Goal: Task Accomplishment & Management: Manage account settings

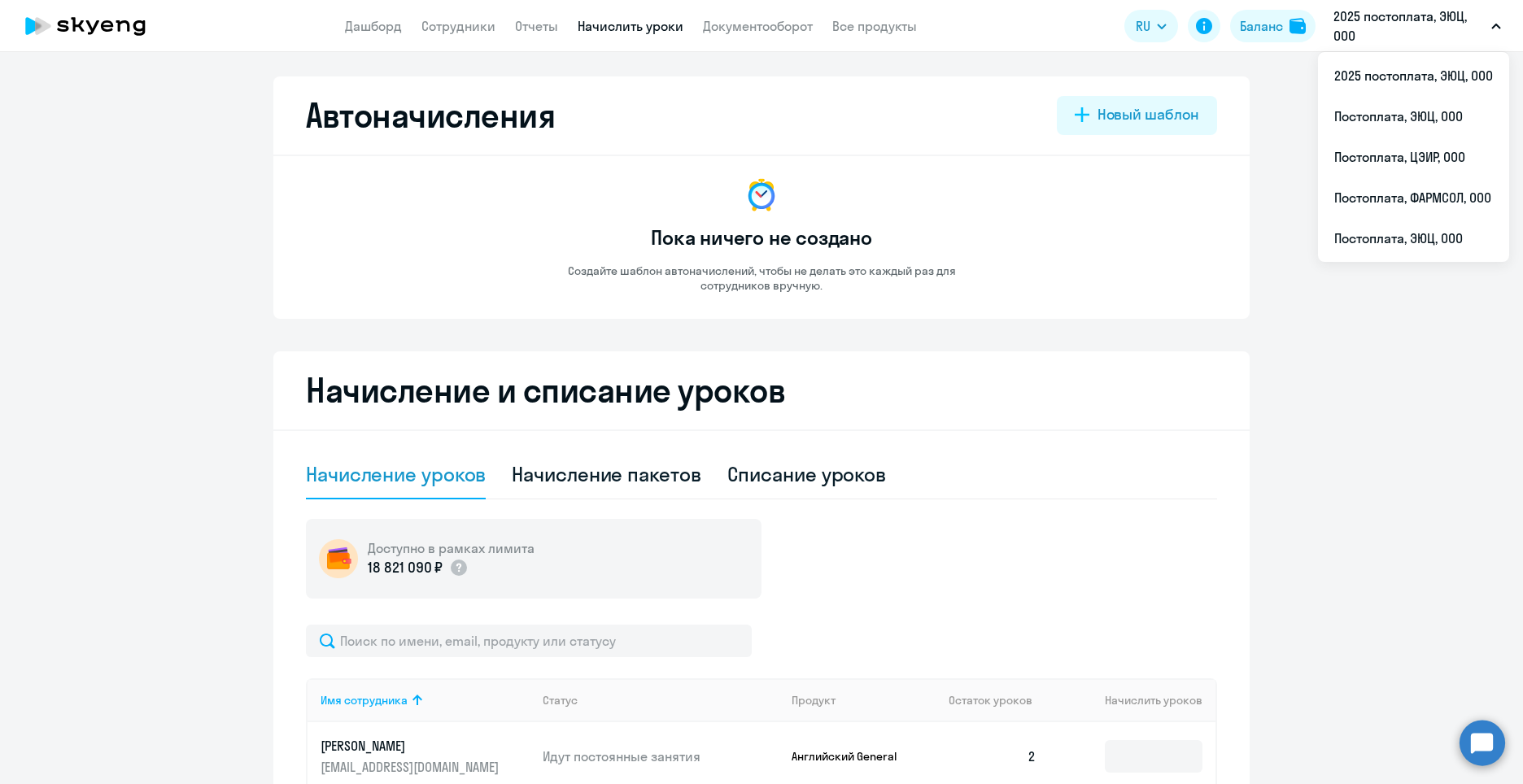
select select "10"
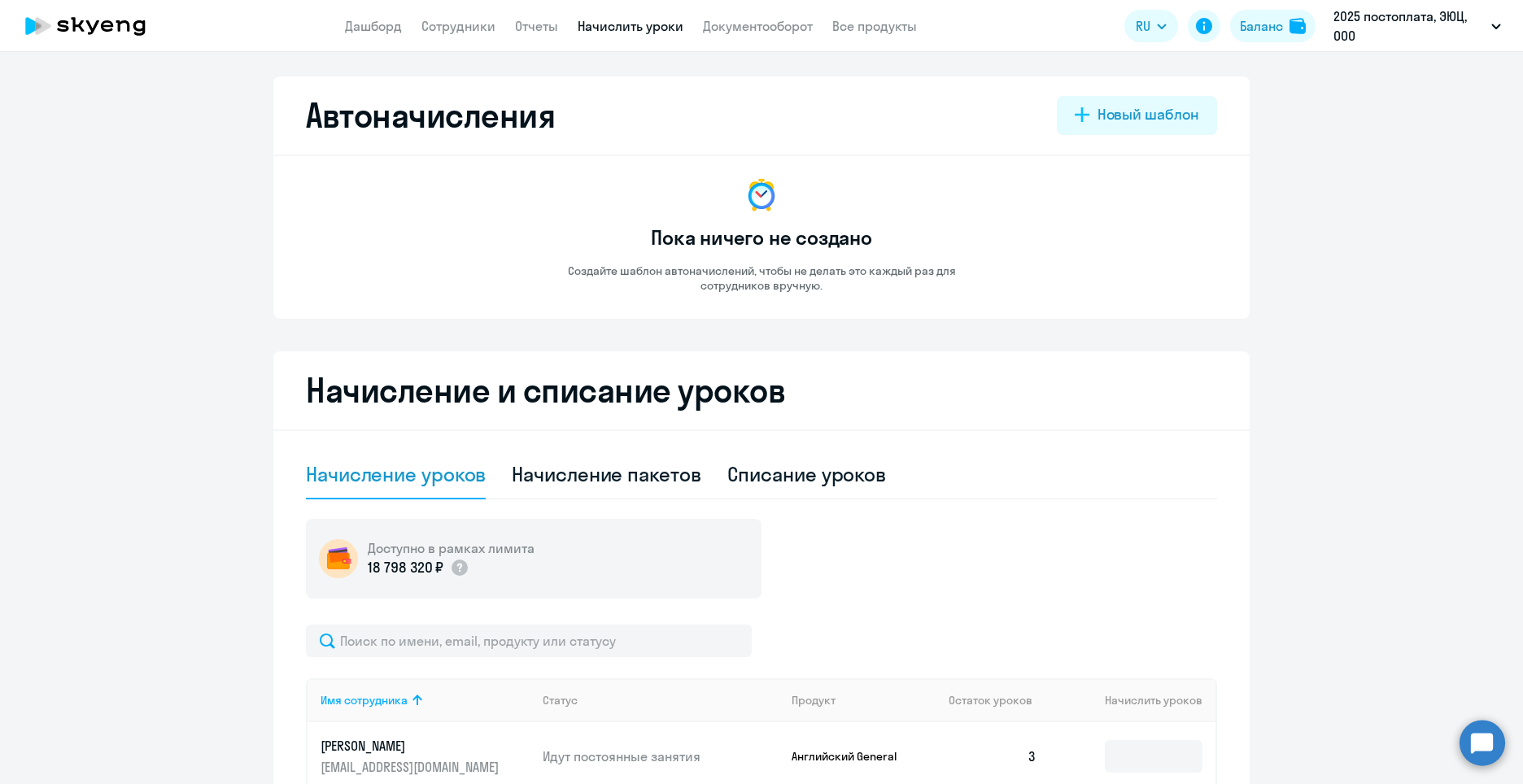
select select "10"
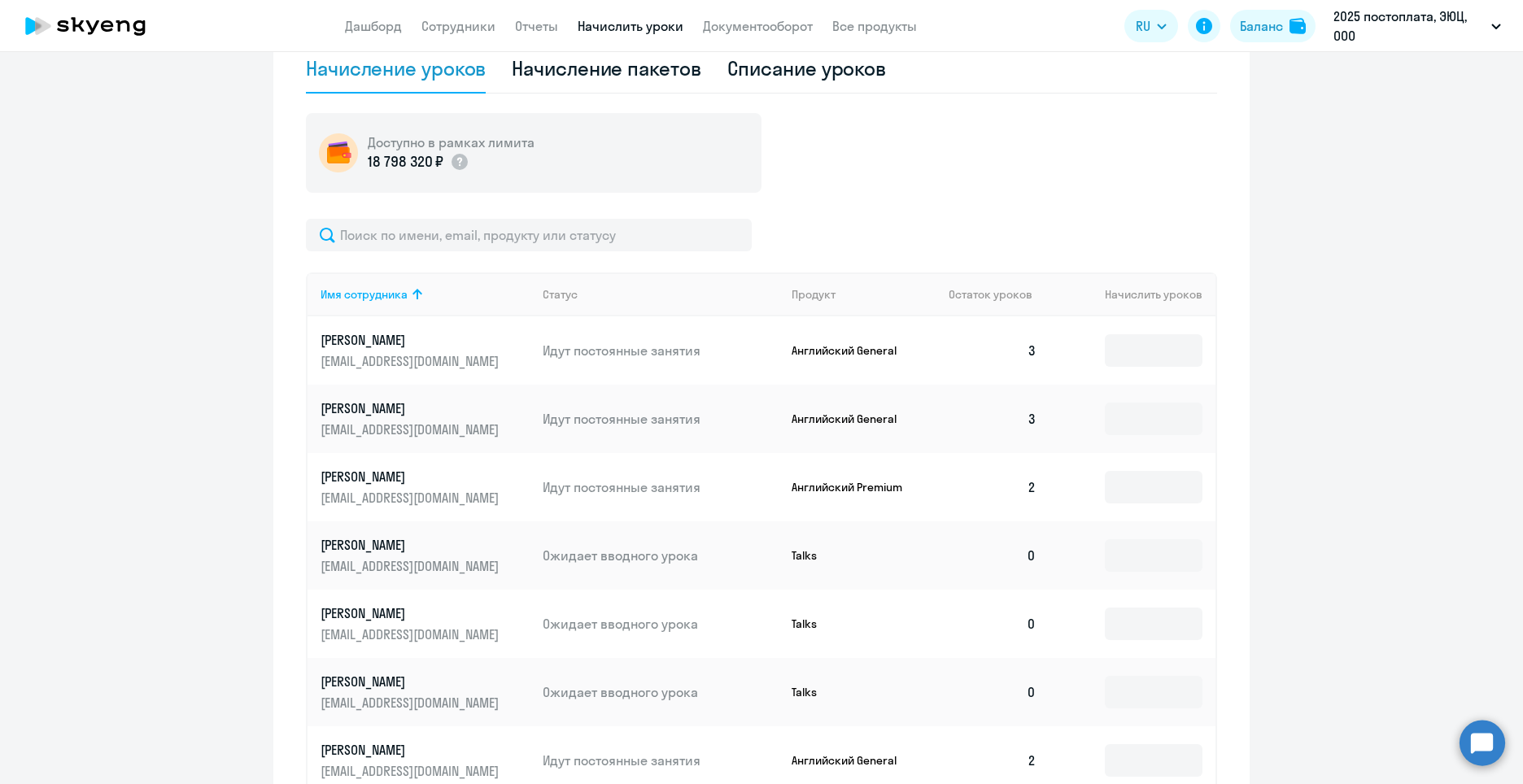
scroll to position [407, 0]
click at [1174, 482] on input at bounding box center [1153, 486] width 98 height 33
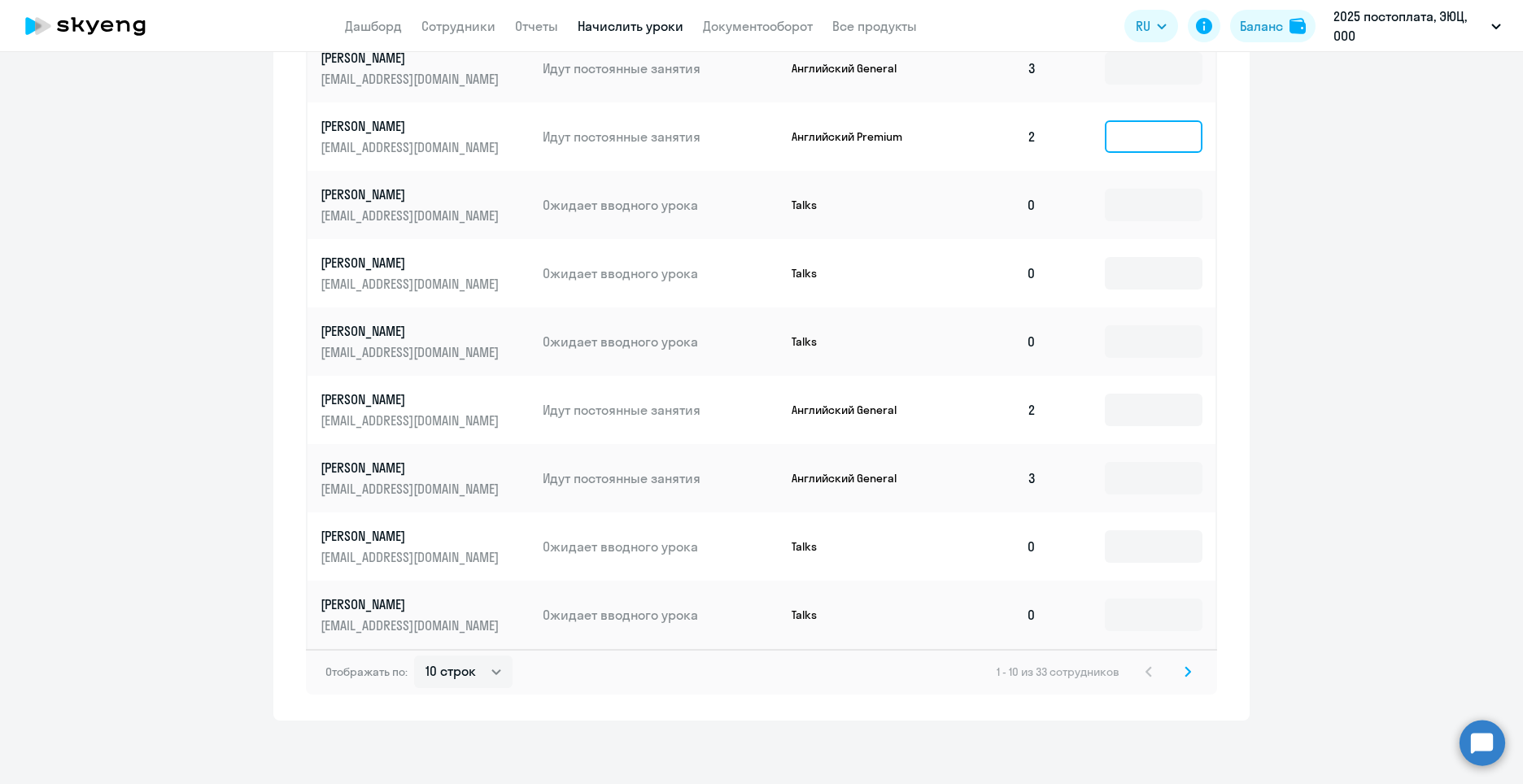
scroll to position [758, 0]
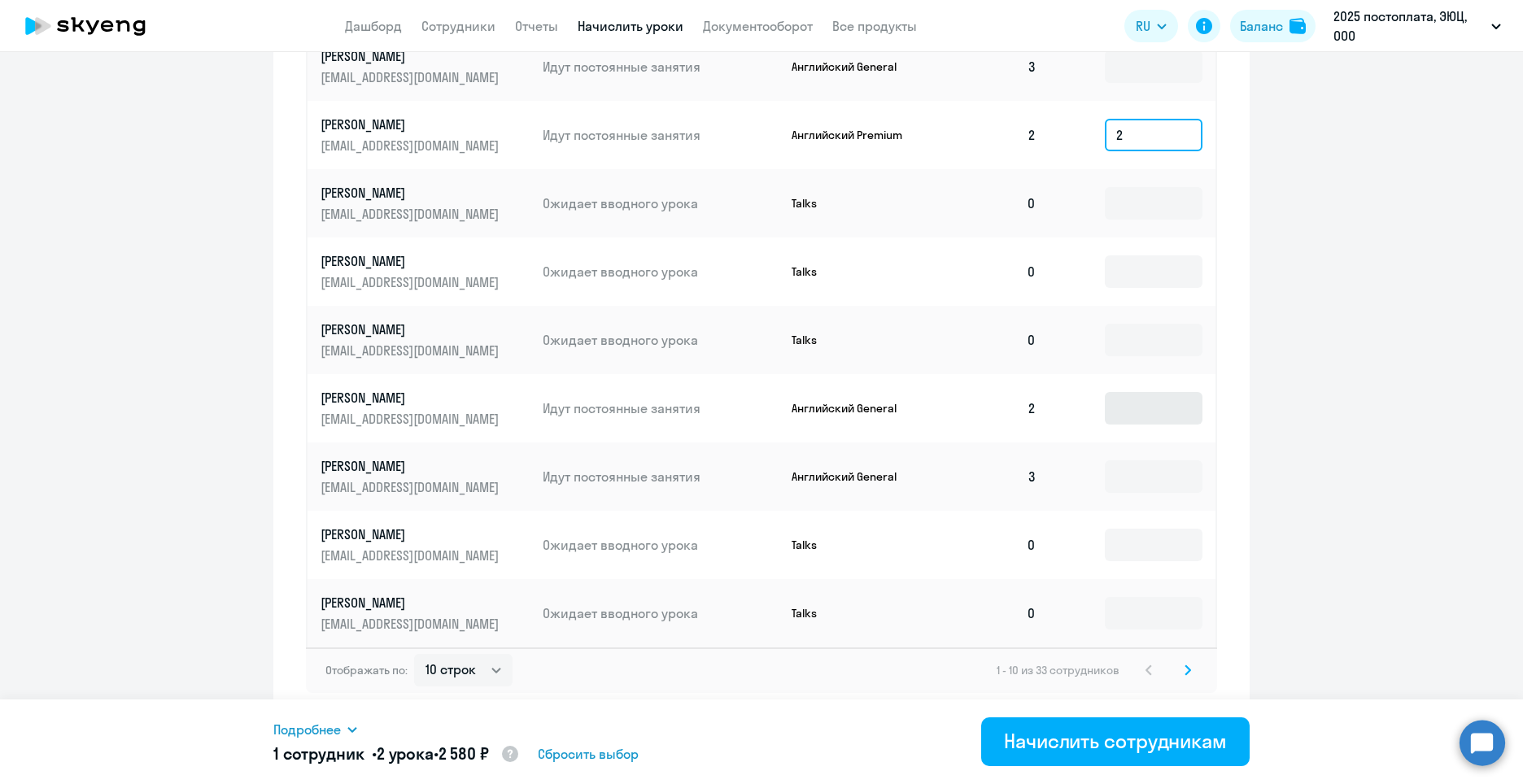
type input "2"
click at [1142, 409] on input at bounding box center [1153, 408] width 98 height 33
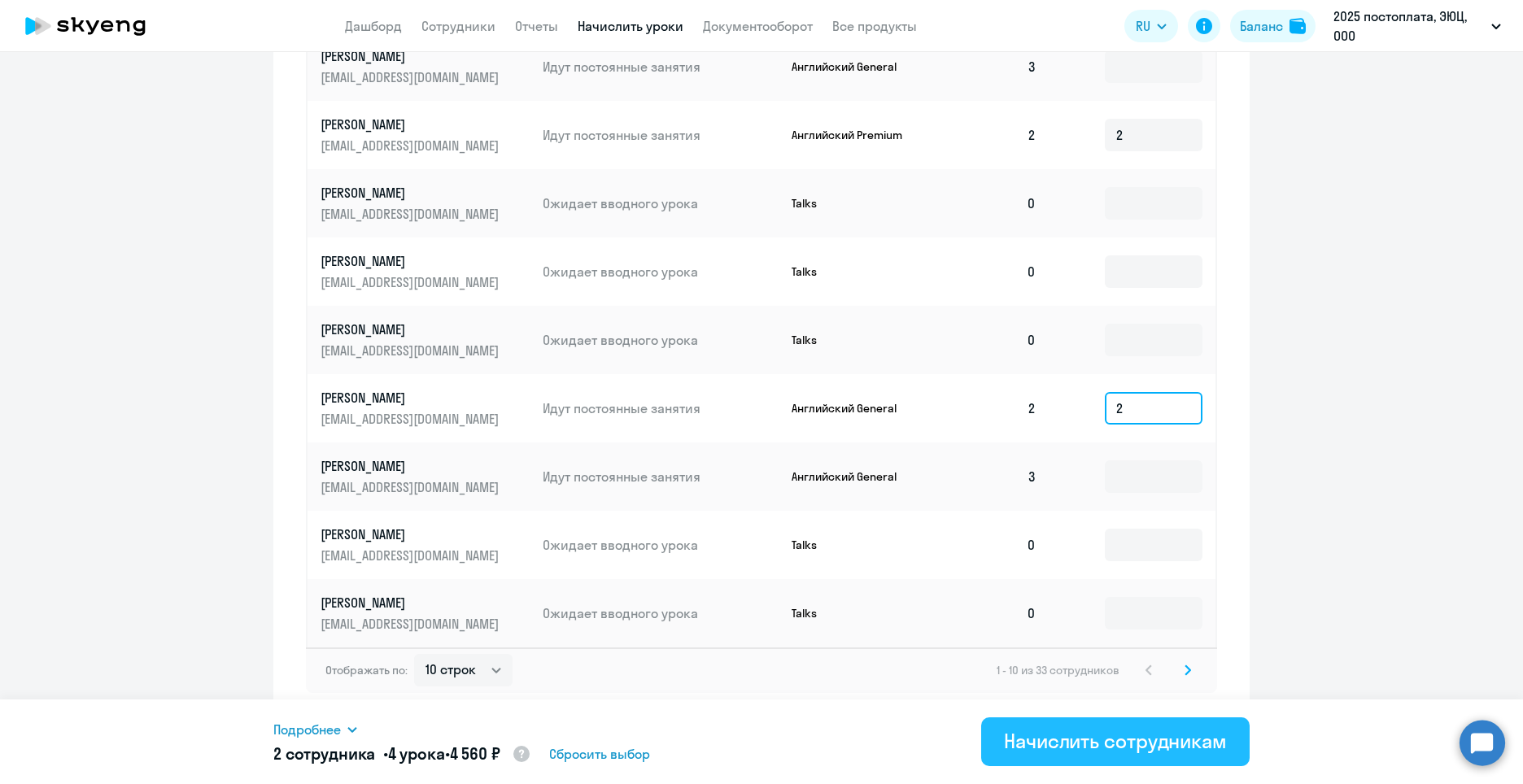
type input "2"
click at [1132, 749] on div "Начислить сотрудникам" at bounding box center [1115, 741] width 223 height 26
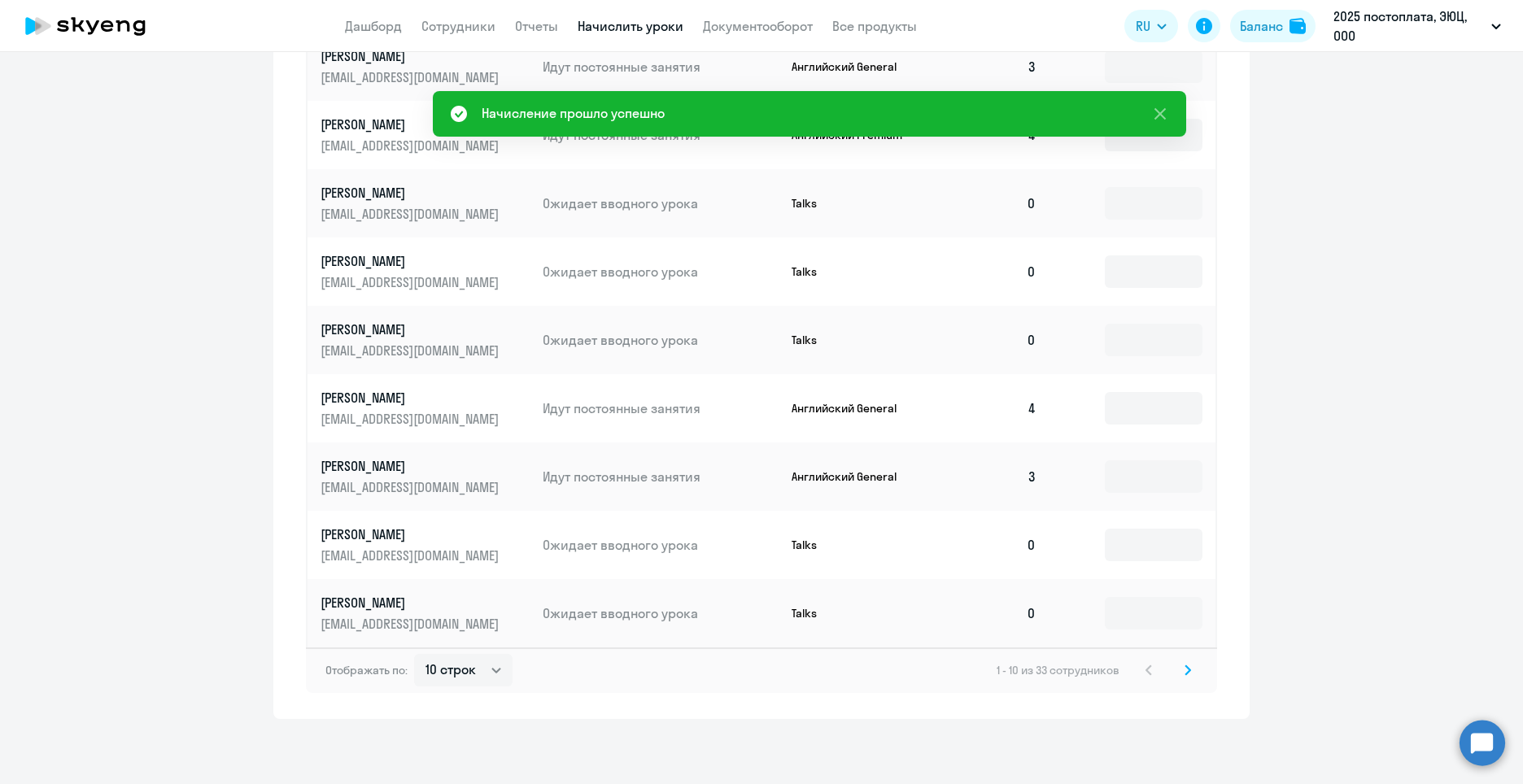
click at [1185, 668] on icon at bounding box center [1188, 670] width 7 height 11
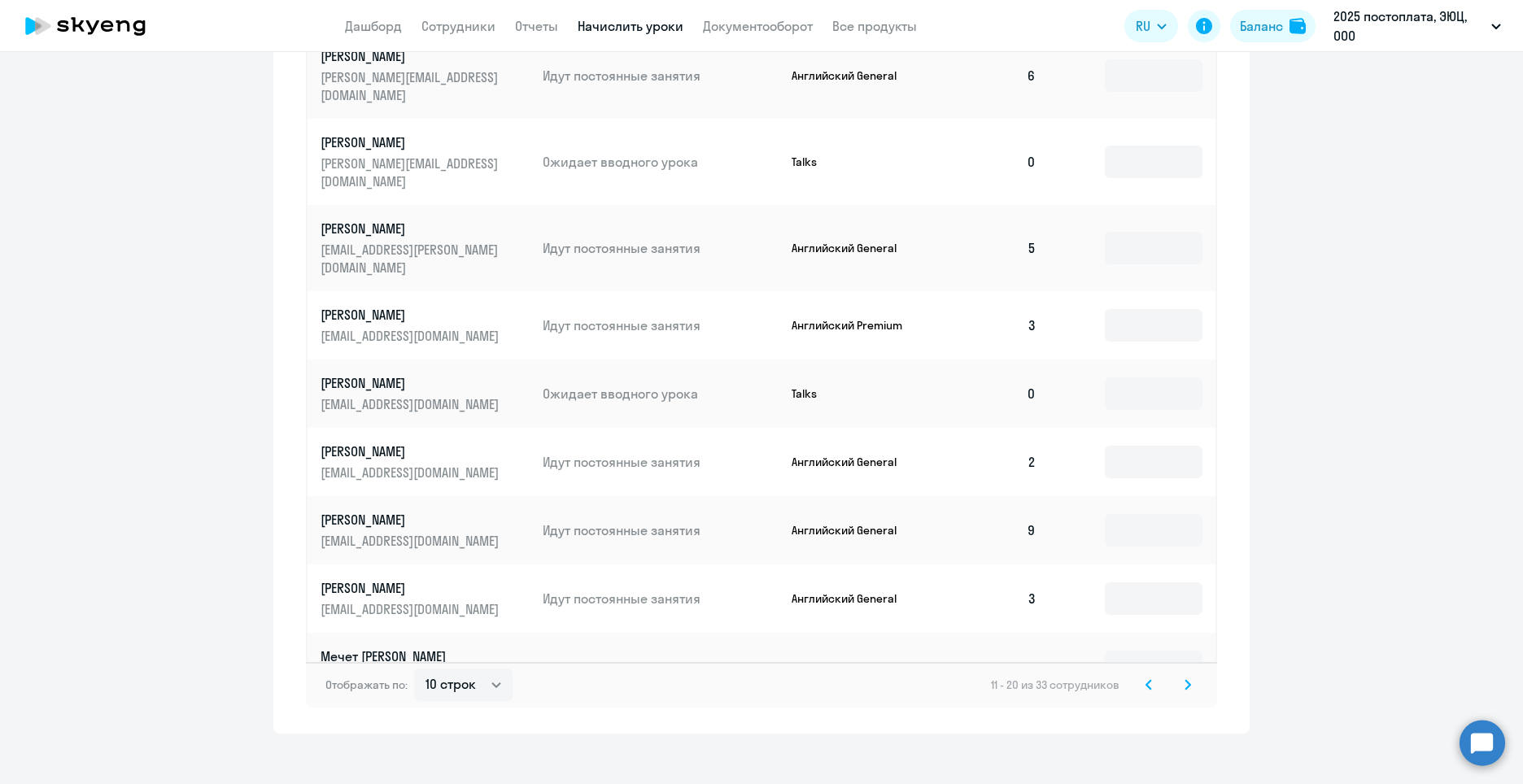
click at [1185, 679] on icon at bounding box center [1188, 685] width 7 height 11
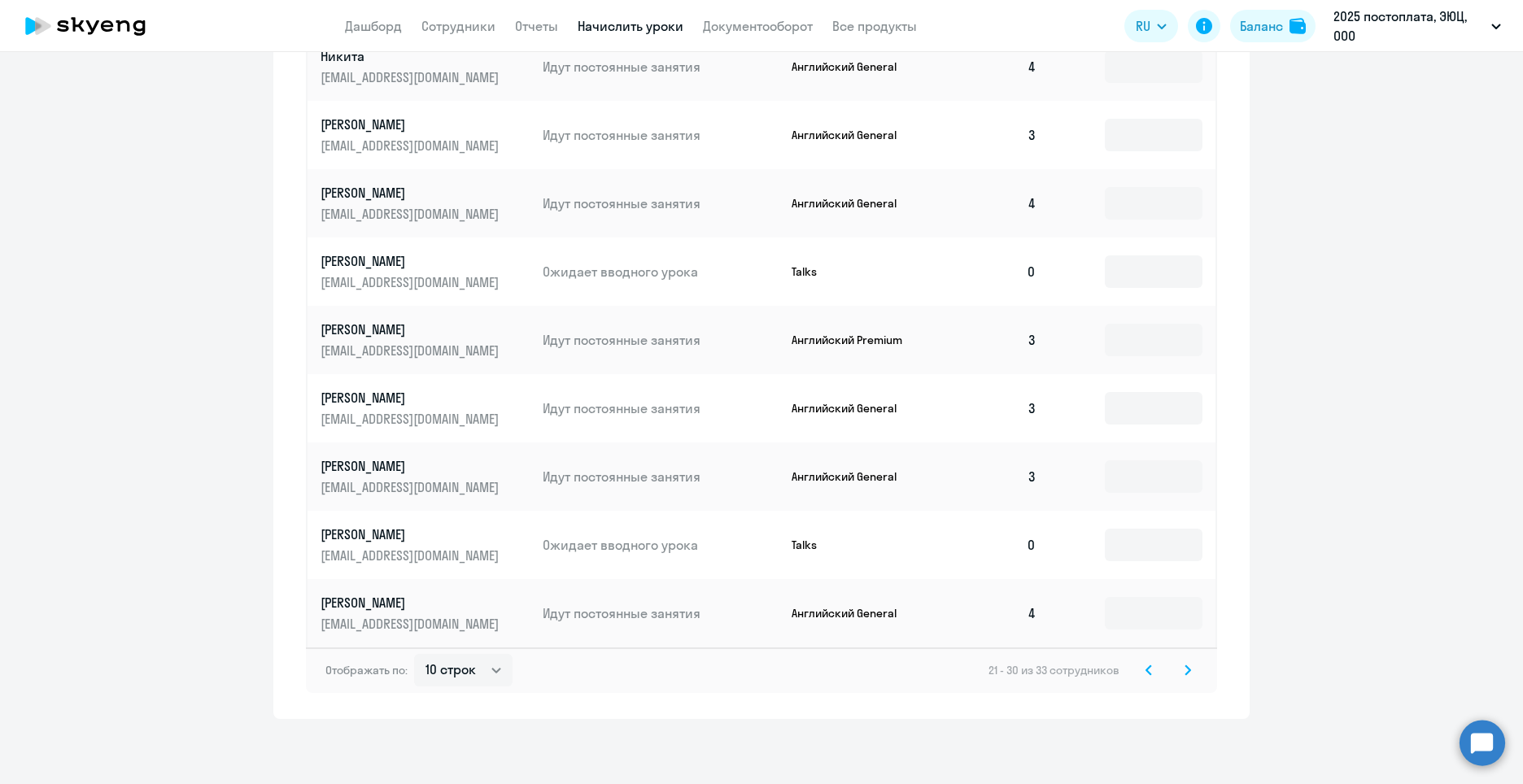
click at [1178, 674] on svg-icon at bounding box center [1188, 670] width 20 height 20
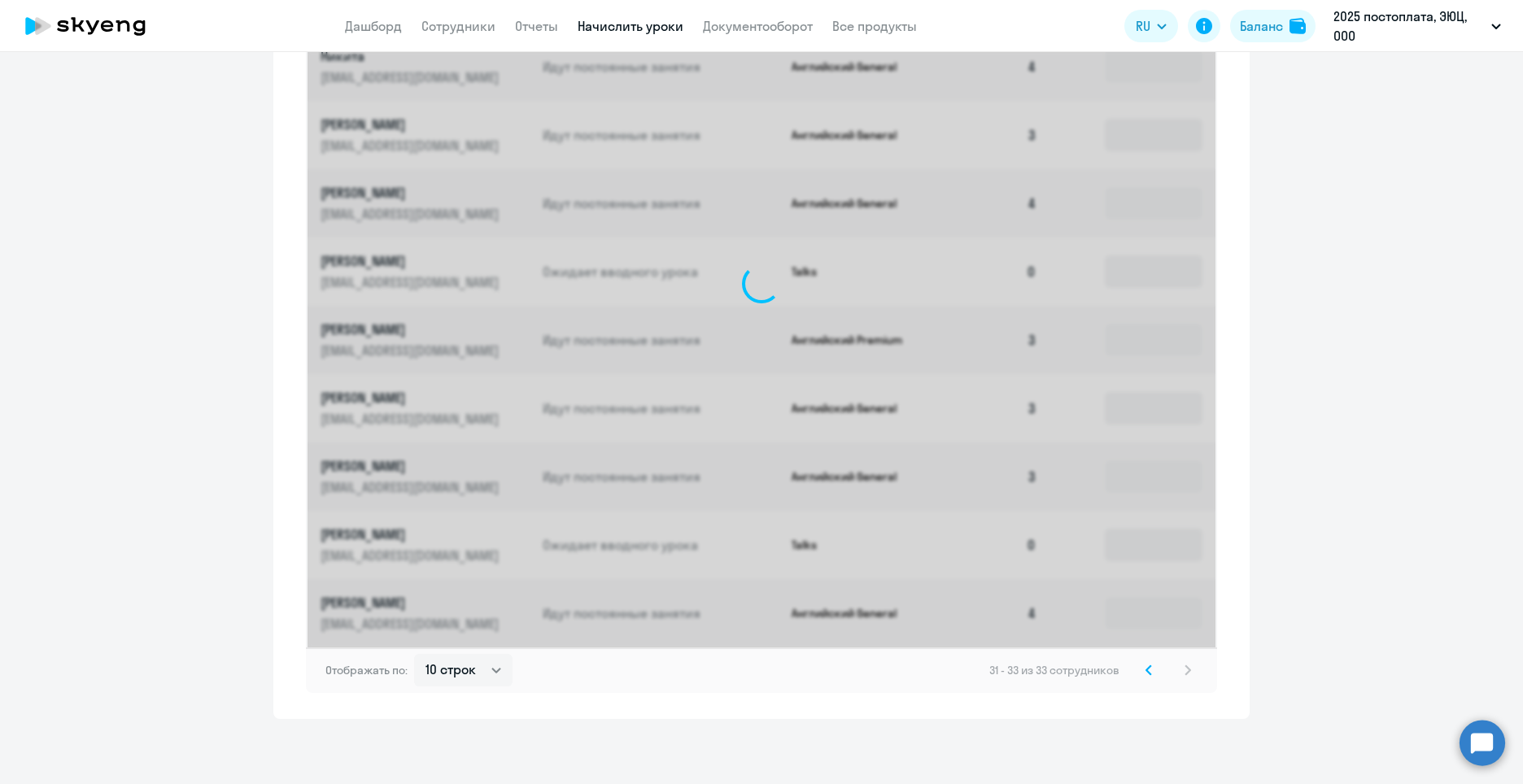
scroll to position [280, 0]
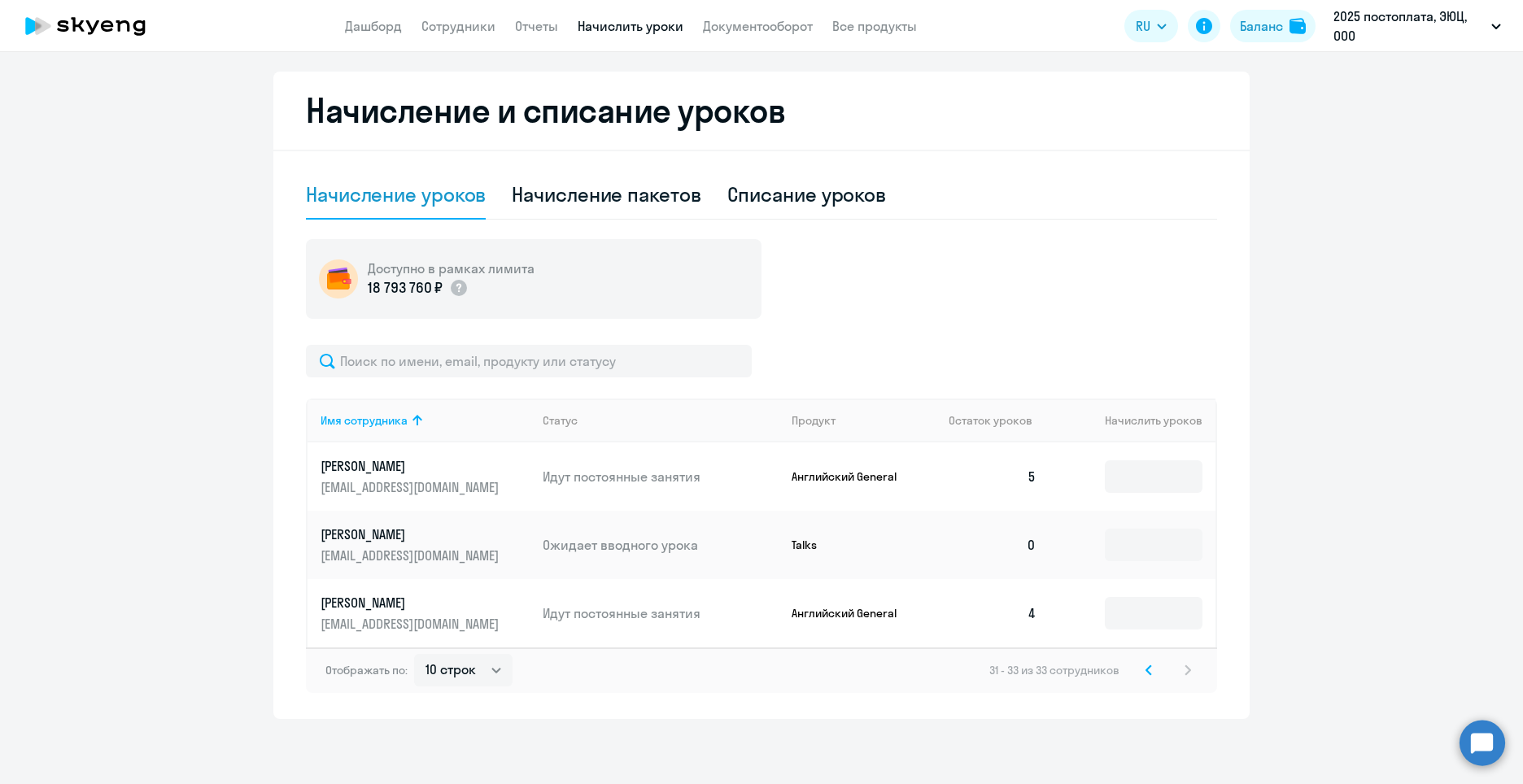
click at [1139, 671] on svg-icon at bounding box center [1149, 670] width 20 height 20
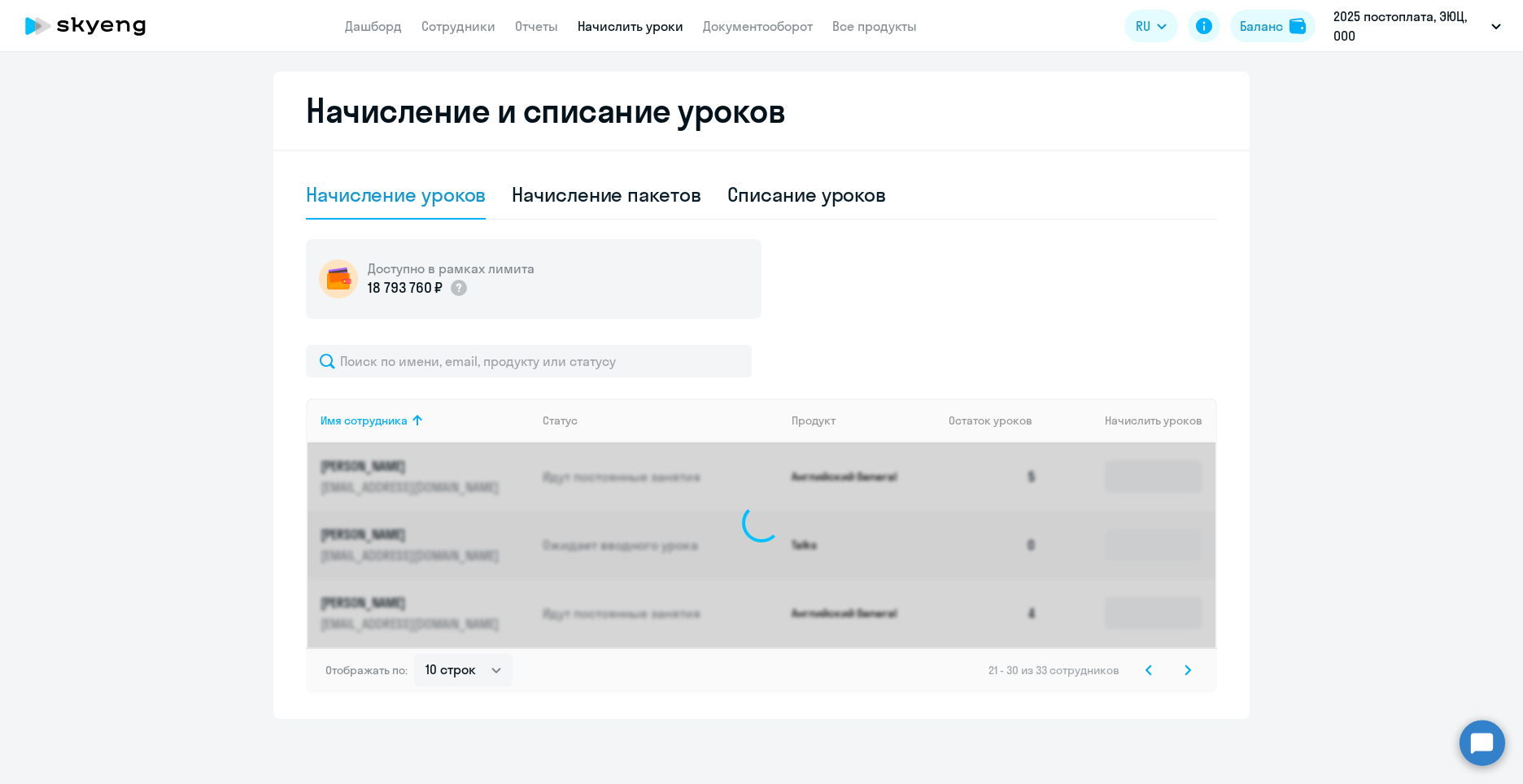
scroll to position [758, 0]
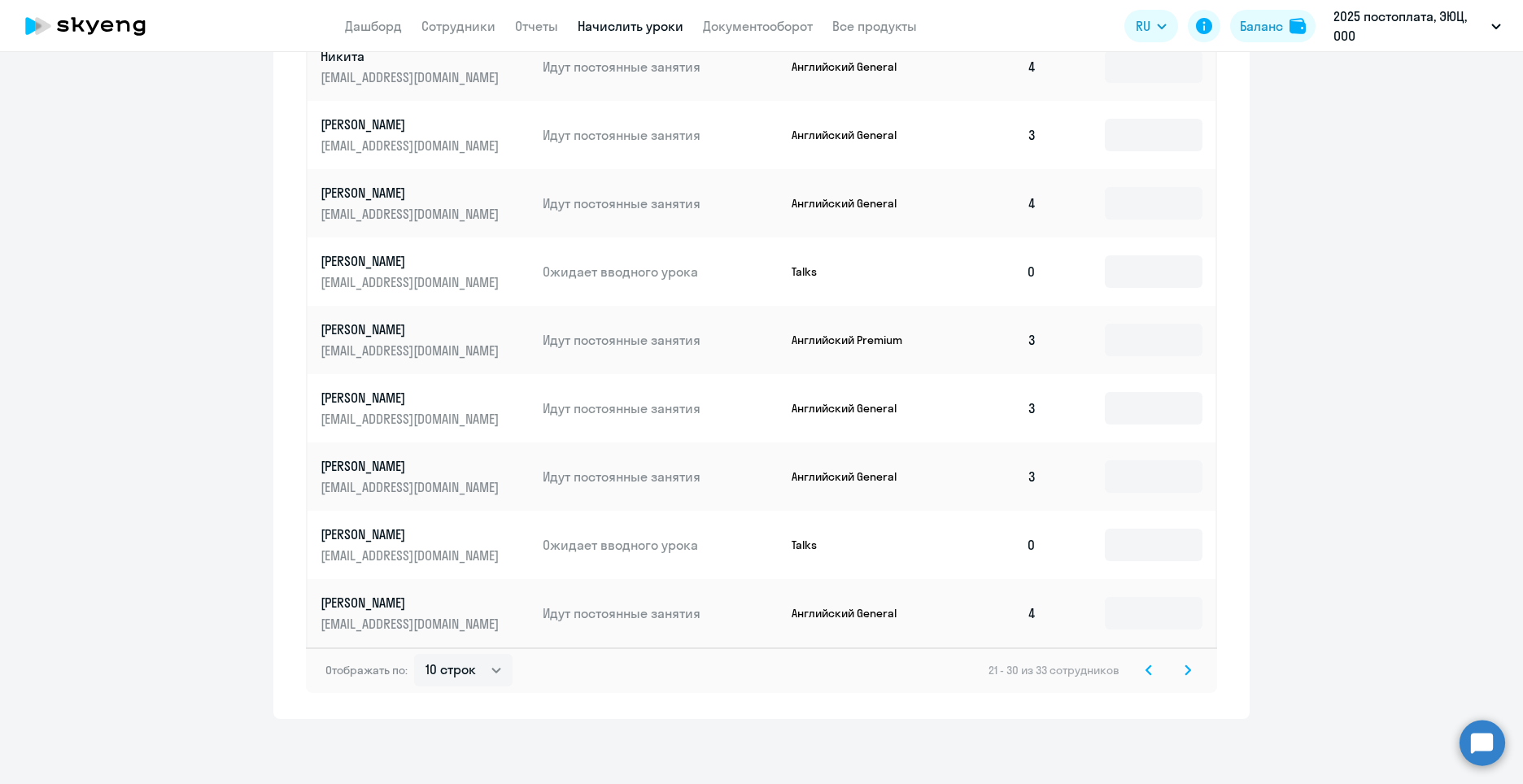
click at [1139, 671] on svg-icon at bounding box center [1149, 670] width 20 height 20
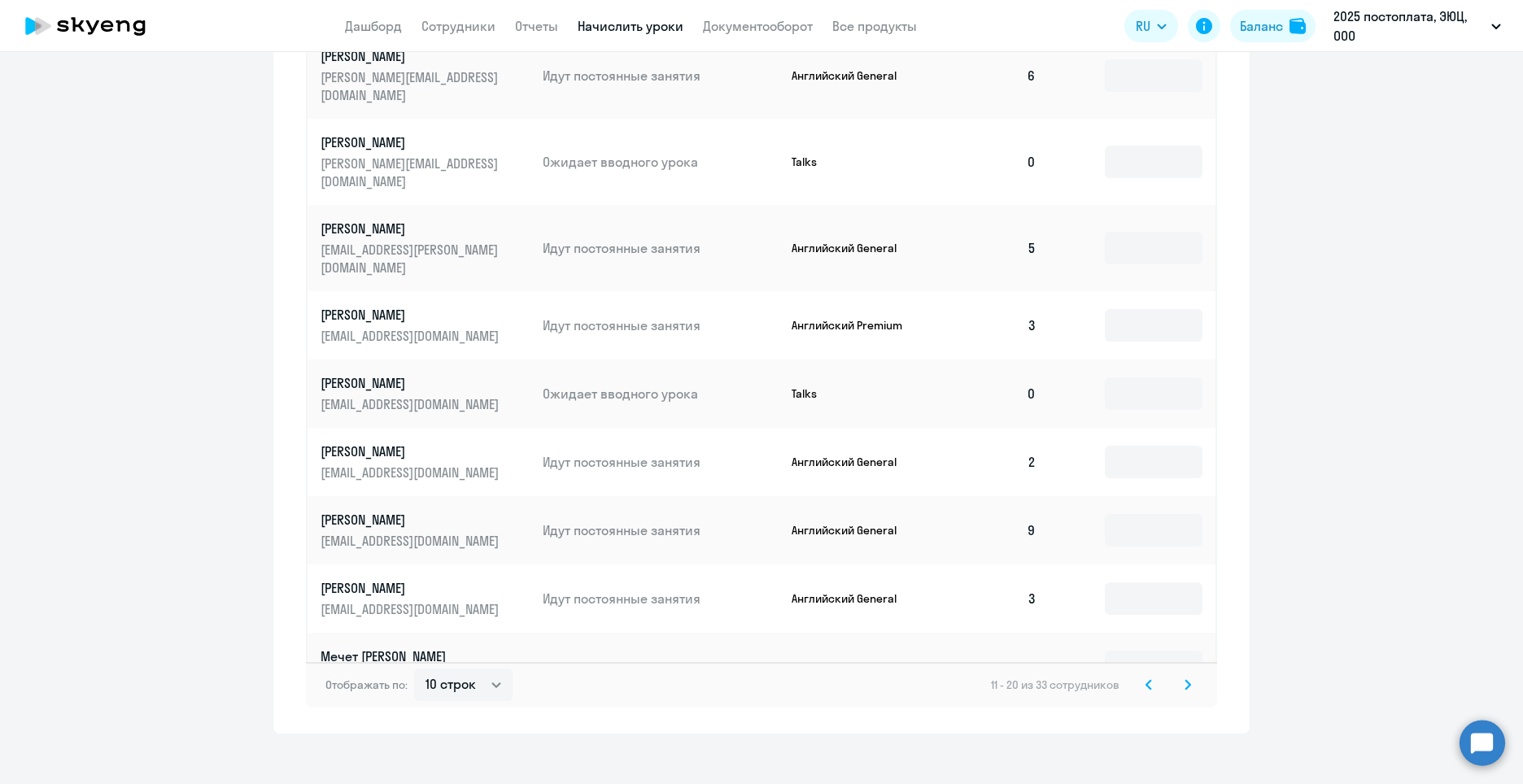
click at [1139, 675] on svg-icon at bounding box center [1149, 684] width 20 height 20
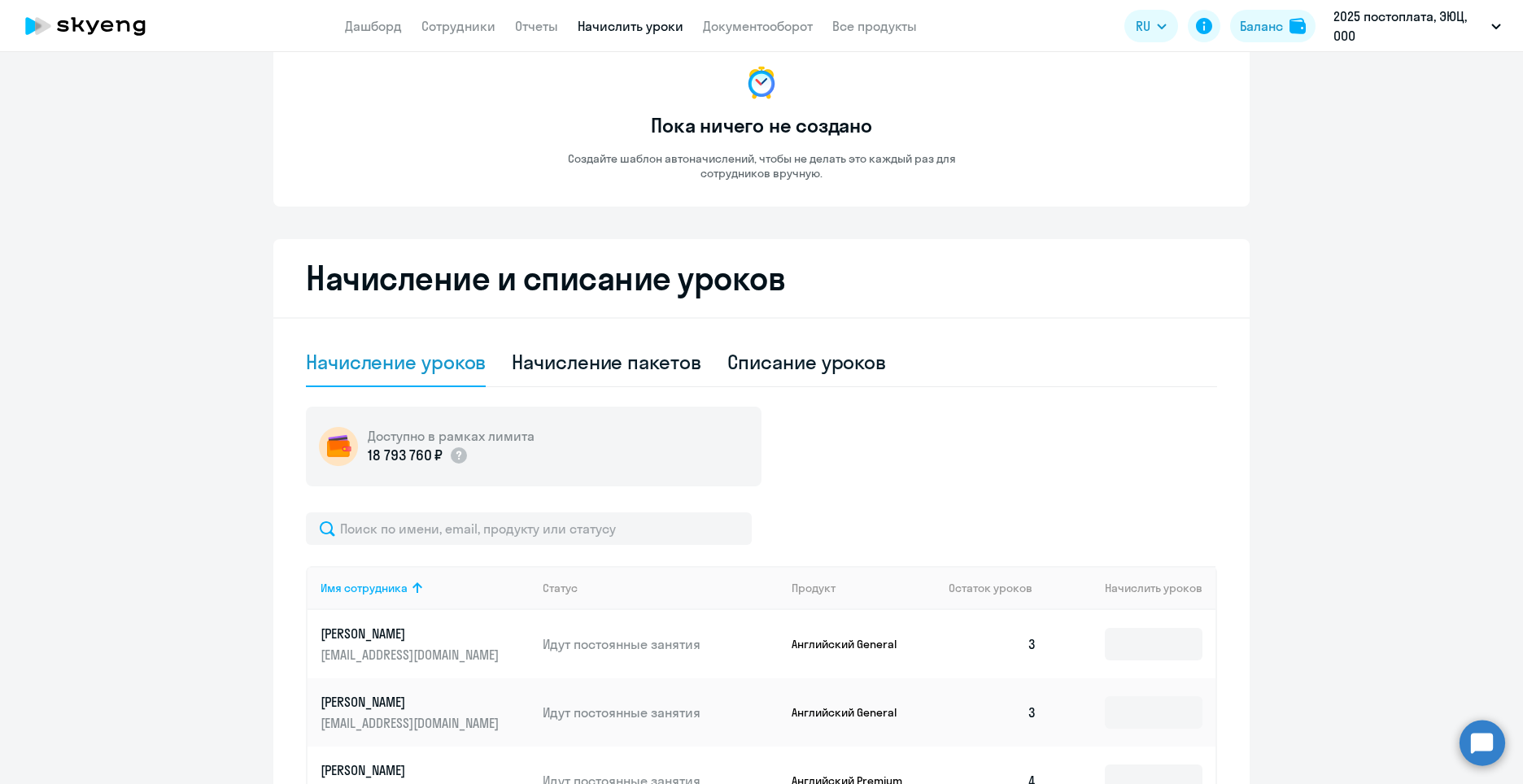
scroll to position [0, 0]
